Goal: Information Seeking & Learning: Learn about a topic

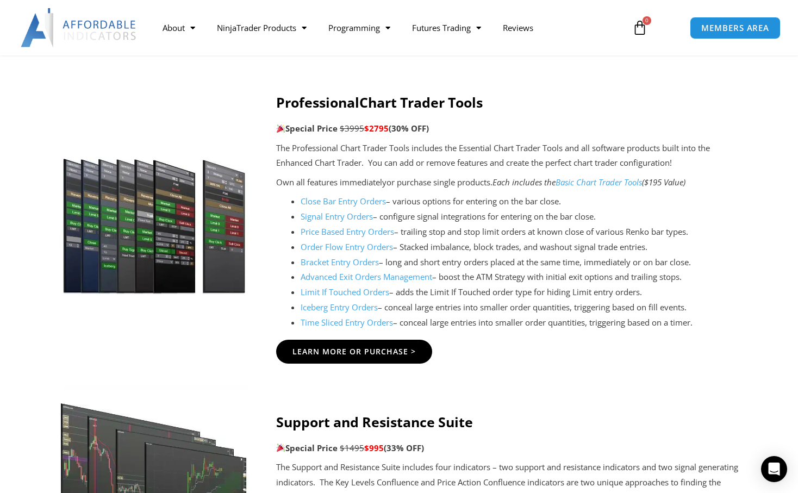
scroll to position [1293, 0]
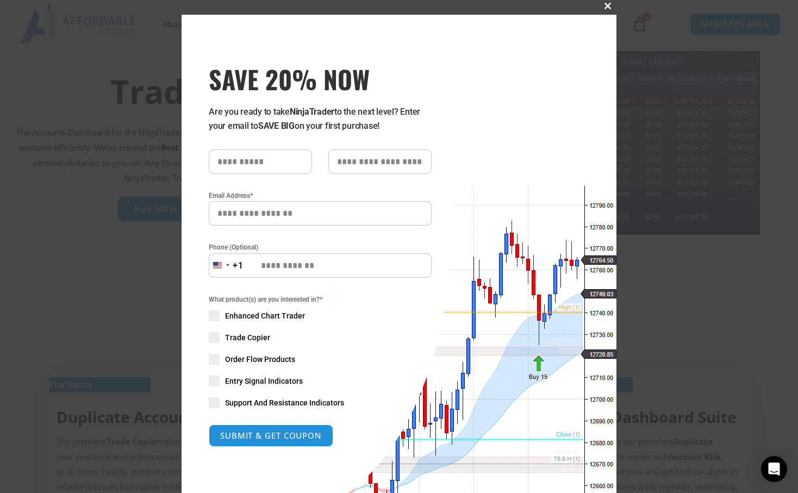
scroll to position [4, 0]
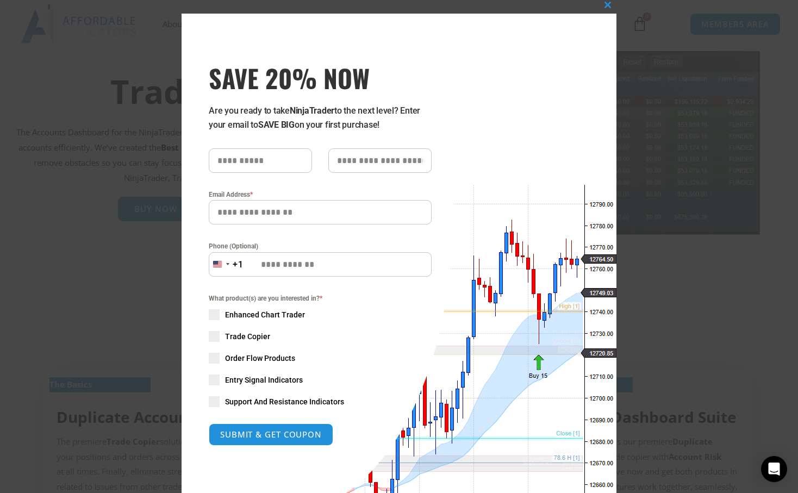
click at [219, 336] on span "SAVE 20% NOW popup" at bounding box center [214, 336] width 11 height 11
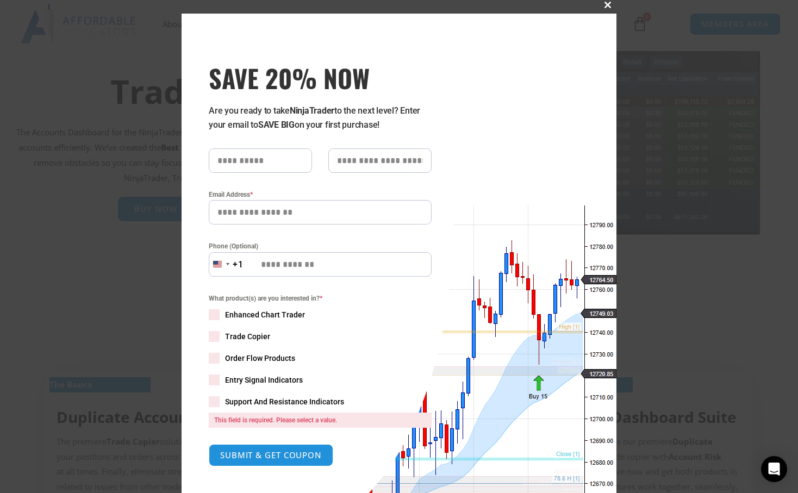
click at [608, 8] on button "Close this module" at bounding box center [607, 4] width 17 height 17
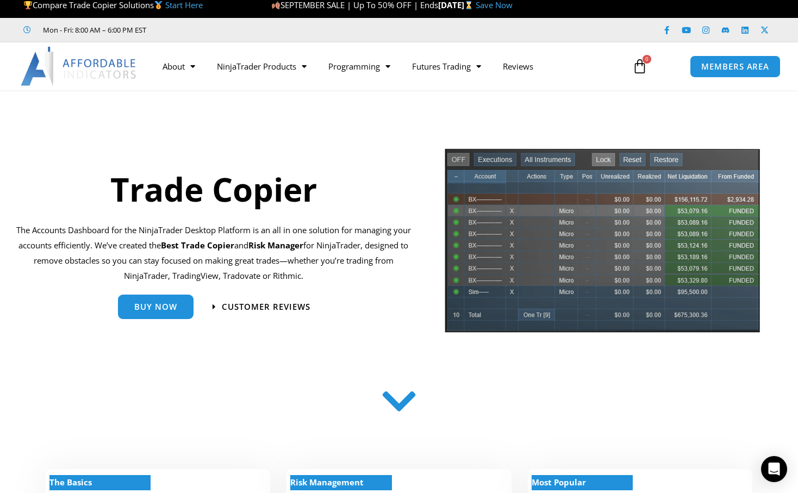
scroll to position [0, 0]
